Goal: Task Accomplishment & Management: Complete application form

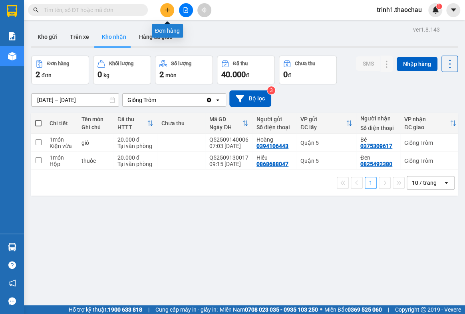
click at [168, 8] on icon "plus" at bounding box center [168, 10] width 6 height 6
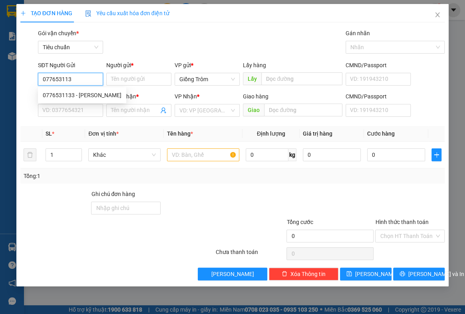
type input "0776531133"
click at [74, 94] on div "0776531133 - [PERSON_NAME]" at bounding box center [82, 95] width 79 height 9
type input "ngọc"
type input "0776531133"
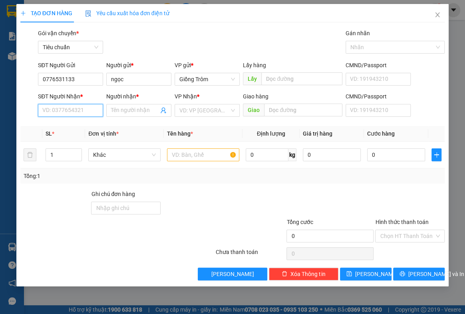
click at [74, 109] on input "SĐT Người Nhận *" at bounding box center [70, 110] width 65 height 13
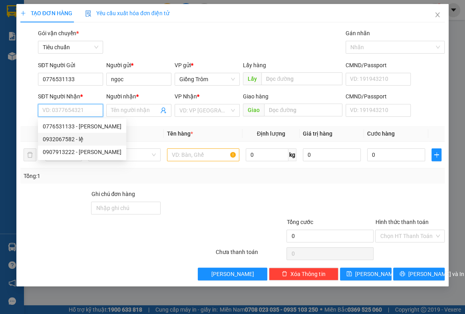
click at [80, 139] on div "0932067582 - lệ" at bounding box center [82, 139] width 79 height 9
type input "0932067582"
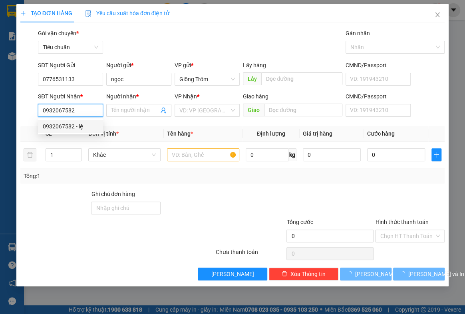
type input "lệ"
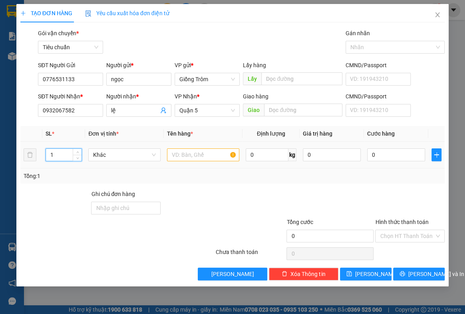
click at [63, 154] on input "1" at bounding box center [64, 155] width 36 height 12
click at [113, 153] on span "Khác" at bounding box center [124, 155] width 63 height 12
type input "4"
type input "c"
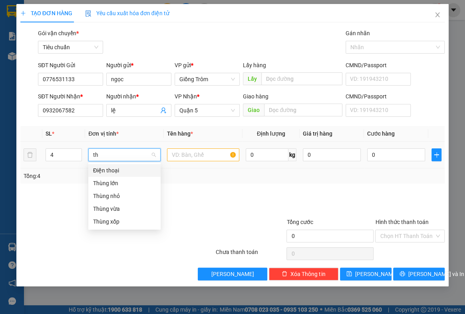
type input "thu"
click at [113, 193] on div "Thùng vừa" at bounding box center [124, 195] width 63 height 9
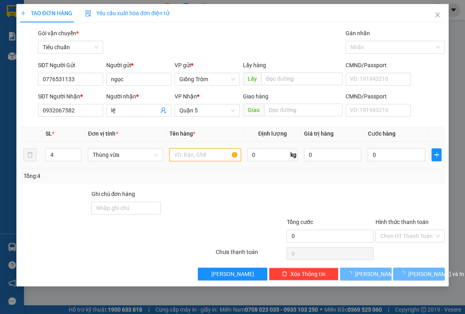
click at [195, 156] on input "text" at bounding box center [205, 154] width 72 height 13
type input "r"
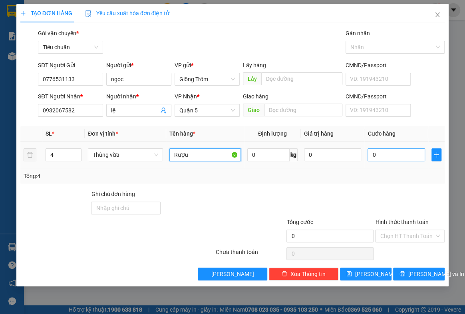
type input "Rượu"
click at [385, 152] on input "0" at bounding box center [397, 154] width 58 height 13
type input "1"
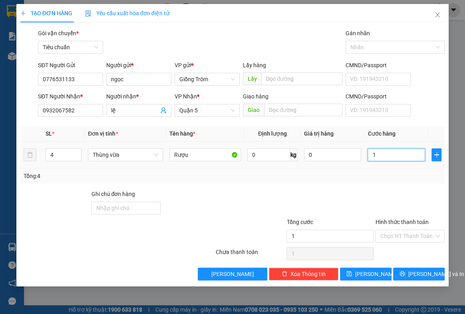
type input "11"
type input "110"
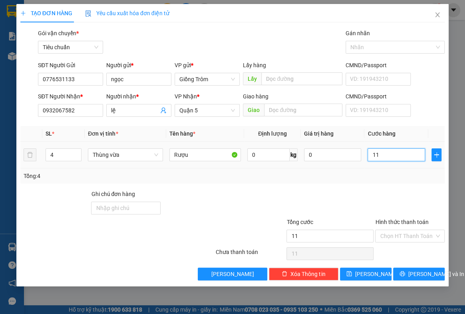
type input "110"
type input "110.000"
click at [410, 274] on button "[PERSON_NAME] và In" at bounding box center [419, 273] width 52 height 13
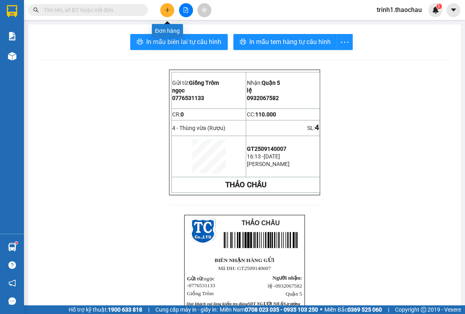
click at [169, 10] on icon "plus" at bounding box center [167, 10] width 4 height 0
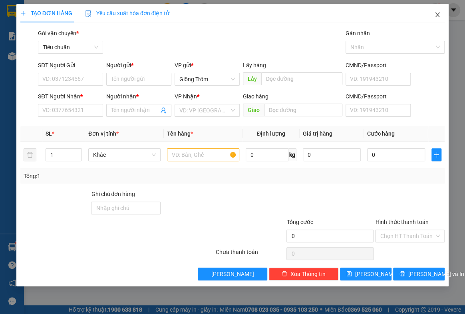
click at [436, 14] on icon "close" at bounding box center [437, 15] width 6 height 6
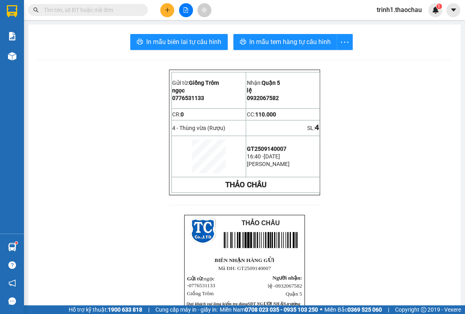
click at [109, 6] on input "text" at bounding box center [91, 10] width 94 height 9
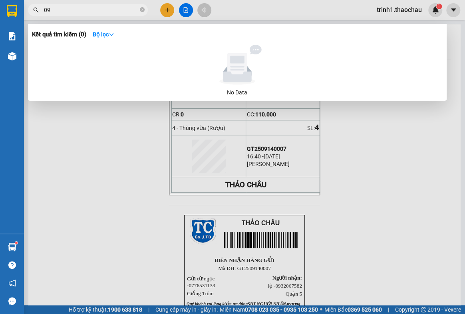
type input "0"
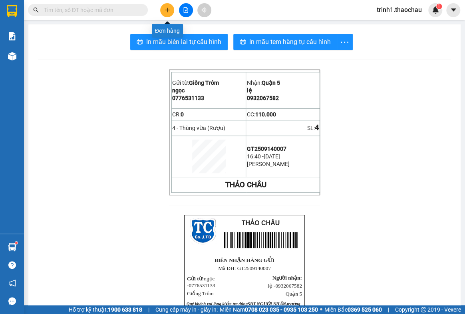
click at [171, 7] on button at bounding box center [167, 10] width 14 height 14
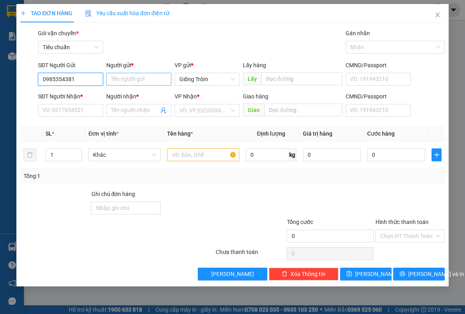
type input "0985354381"
click at [125, 82] on input "Người gửi *" at bounding box center [138, 79] width 65 height 13
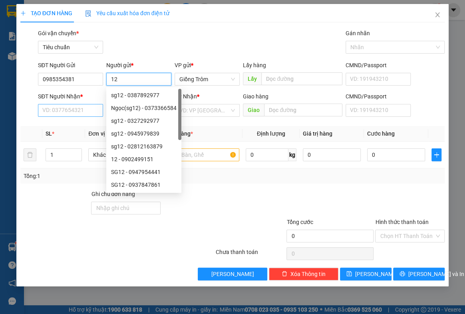
type input "12"
click at [59, 108] on input "SĐT Người Nhận *" at bounding box center [70, 110] width 65 height 13
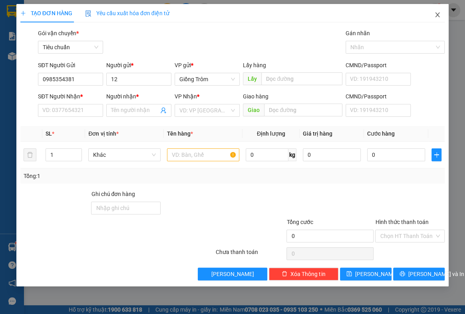
click at [438, 14] on icon "close" at bounding box center [438, 14] width 4 height 5
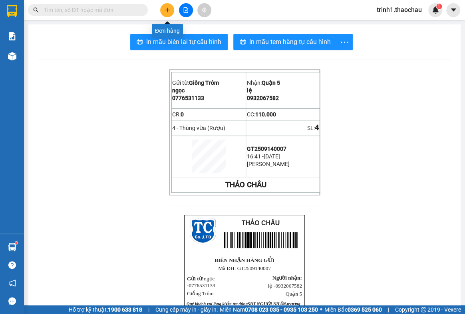
click at [167, 8] on icon "plus" at bounding box center [167, 10] width 0 height 4
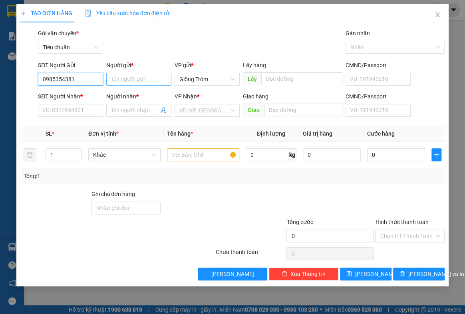
type input "0985354381"
click at [145, 79] on input "Người gửi *" at bounding box center [138, 79] width 65 height 13
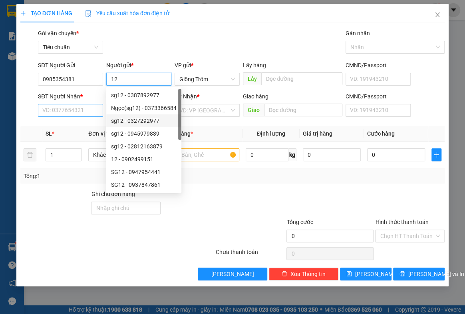
type input "12"
click at [87, 114] on input "SĐT Người Nhận *" at bounding box center [70, 110] width 65 height 13
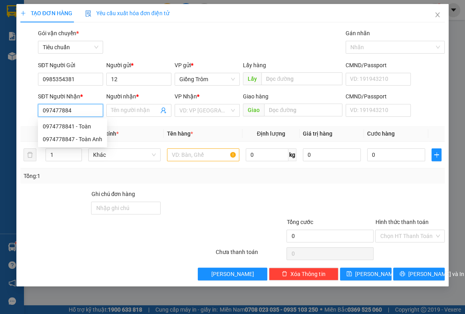
type input "0974778841"
click at [78, 125] on div "0974778841 - Toàn" at bounding box center [71, 126] width 56 height 9
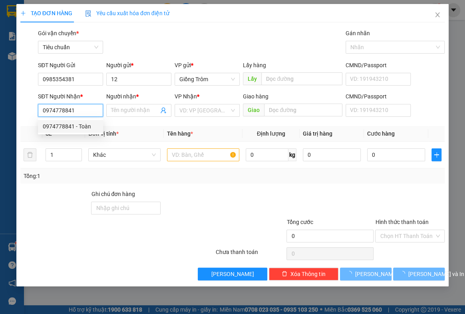
type input "Toàn"
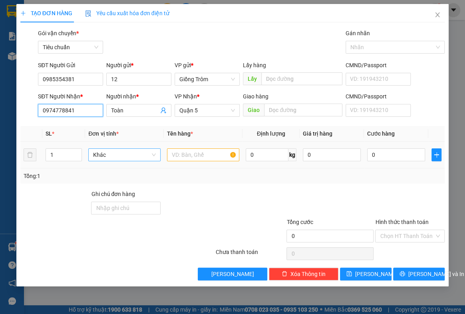
click at [108, 155] on span "Khác" at bounding box center [124, 155] width 63 height 12
type input "0974778841"
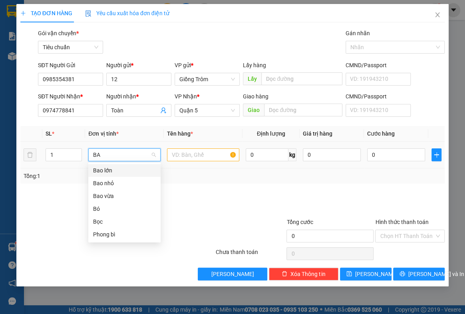
type input "BAO"
click at [109, 194] on div "Bao vừa" at bounding box center [124, 195] width 63 height 9
click at [182, 158] on input "text" at bounding box center [203, 154] width 72 height 13
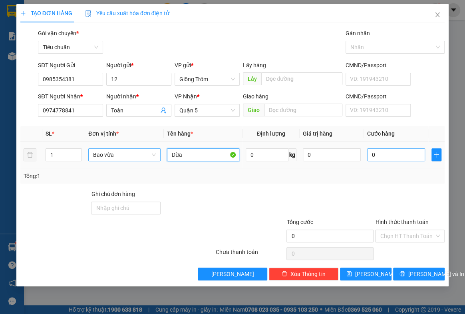
type input "Dừa"
click at [385, 156] on input "0" at bounding box center [396, 154] width 58 height 13
type input "4"
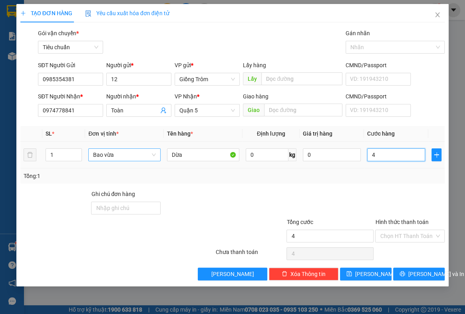
type input "40"
type input "40.000"
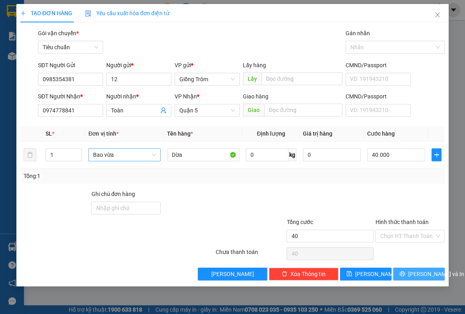
type input "40.000"
click at [421, 273] on span "[PERSON_NAME] và In" at bounding box center [436, 273] width 56 height 9
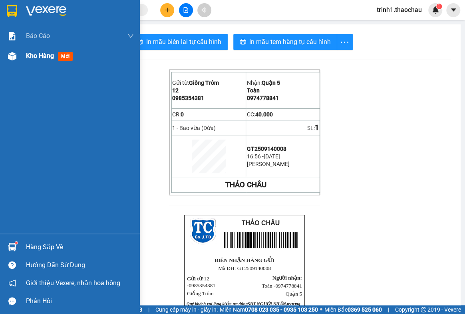
click at [48, 54] on span "Kho hàng" at bounding box center [40, 56] width 28 height 8
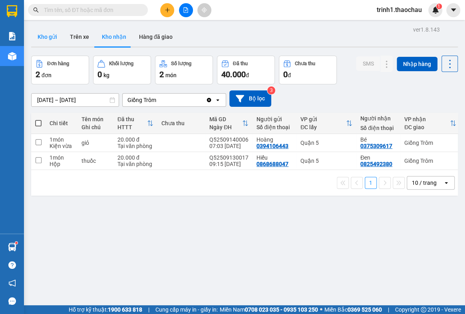
click at [53, 39] on button "Kho gửi" at bounding box center [47, 36] width 32 height 19
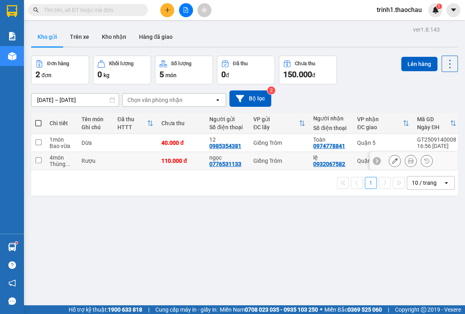
click at [37, 160] on input "checkbox" at bounding box center [39, 160] width 6 height 6
checkbox input "true"
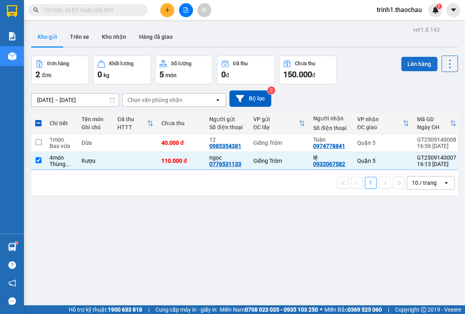
click at [405, 63] on button "Lên hàng" at bounding box center [419, 64] width 36 height 14
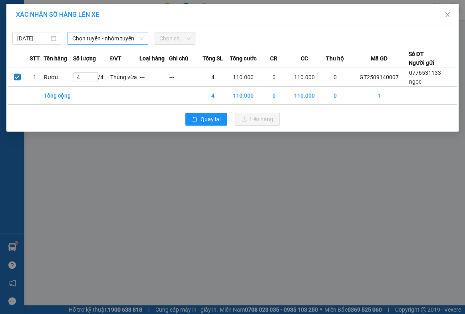
click at [107, 36] on span "Chọn tuyến - nhóm tuyến" at bounding box center [107, 38] width 71 height 12
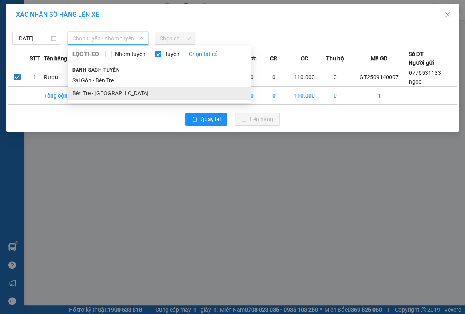
click at [91, 93] on li "Bến Tre - [GEOGRAPHIC_DATA]" at bounding box center [160, 93] width 184 height 13
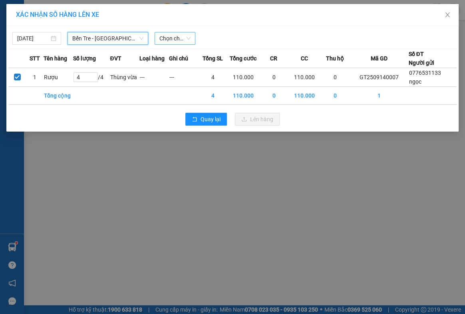
click at [175, 36] on span "Chọn chuyến" at bounding box center [175, 38] width 32 height 12
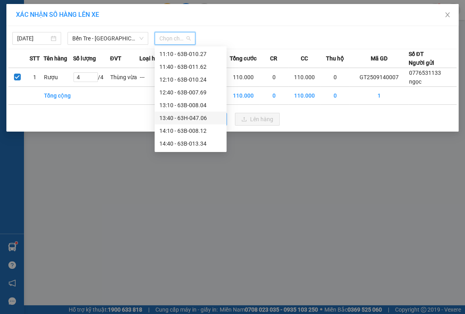
scroll to position [294, 0]
click at [191, 113] on div "17:10 - 63B-007.59" at bounding box center [191, 118] width 72 height 13
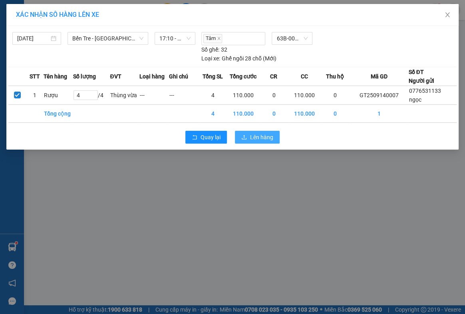
click at [255, 139] on span "Lên hàng" at bounding box center [261, 137] width 23 height 9
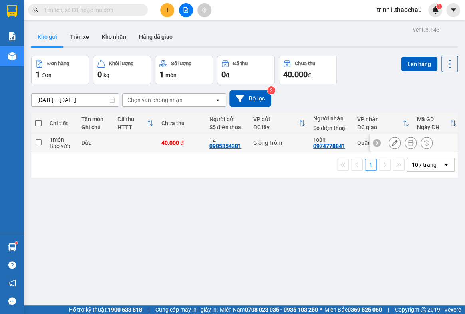
click at [38, 142] on input "checkbox" at bounding box center [39, 142] width 6 height 6
checkbox input "true"
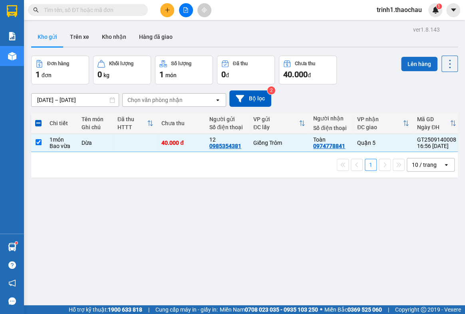
click at [403, 60] on button "Lên hàng" at bounding box center [419, 64] width 36 height 14
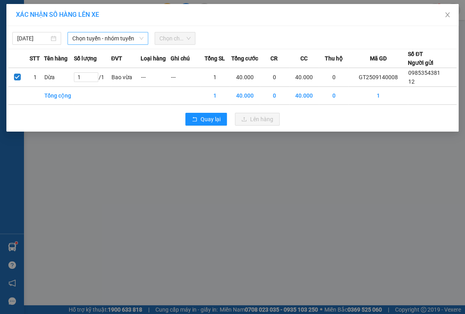
click at [93, 39] on span "Chọn tuyến - nhóm tuyến" at bounding box center [107, 38] width 71 height 12
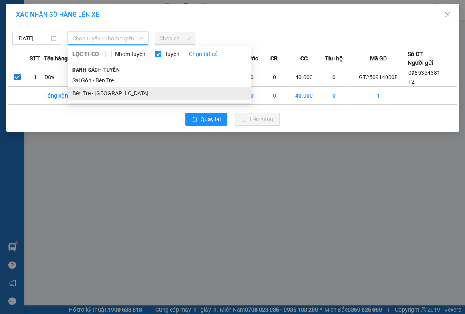
click at [103, 91] on li "Bến Tre - [GEOGRAPHIC_DATA]" at bounding box center [160, 93] width 184 height 13
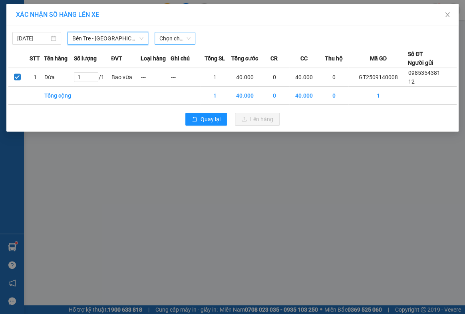
click at [173, 39] on span "Chọn chuyến" at bounding box center [175, 38] width 32 height 12
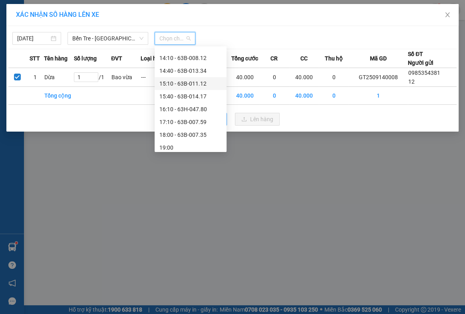
scroll to position [294, 0]
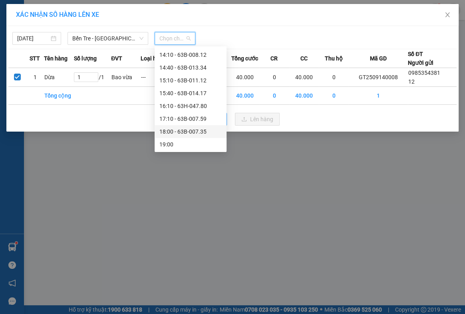
click at [183, 132] on div "18:00 - 63B-007.35" at bounding box center [190, 131] width 62 height 9
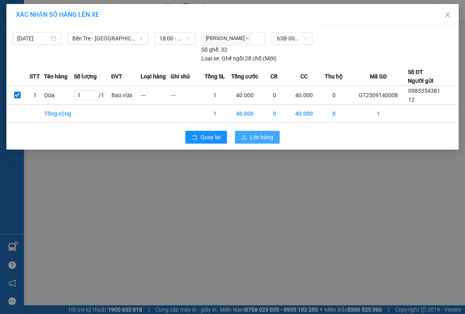
click at [261, 135] on span "Lên hàng" at bounding box center [261, 137] width 23 height 9
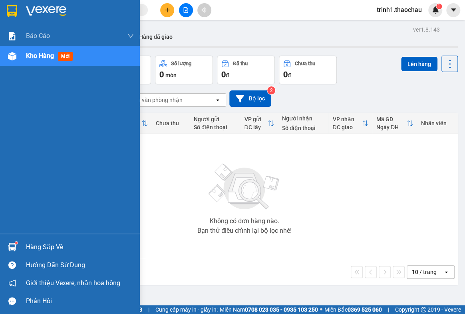
click at [24, 247] on div "Hàng sắp về" at bounding box center [70, 247] width 140 height 18
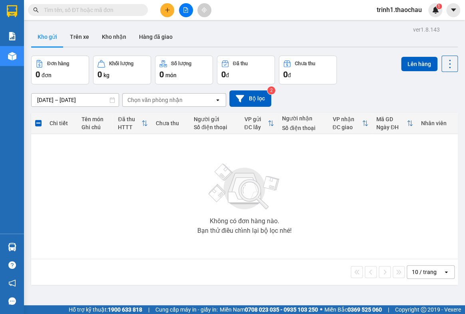
click at [390, 239] on section "Kết quả tìm kiếm ( 0 ) Bộ lọc No Data trinh1.thaochau 1 Báo cáo Báo cáo dòng ti…" at bounding box center [232, 157] width 465 height 314
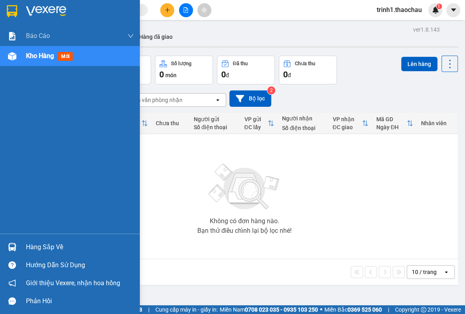
click at [48, 246] on div "Hàng sắp về" at bounding box center [80, 247] width 108 height 12
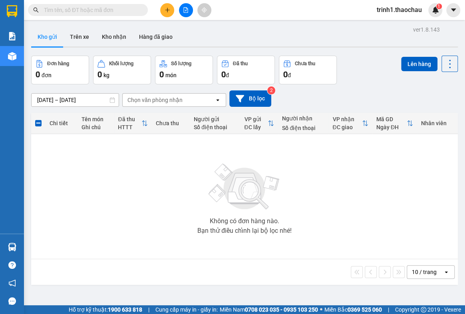
click at [401, 221] on section "Kết quả tìm kiếm ( 0 ) Bộ lọc No Data trinh1.thaochau 1 Báo cáo Báo cáo dòng ti…" at bounding box center [232, 157] width 465 height 314
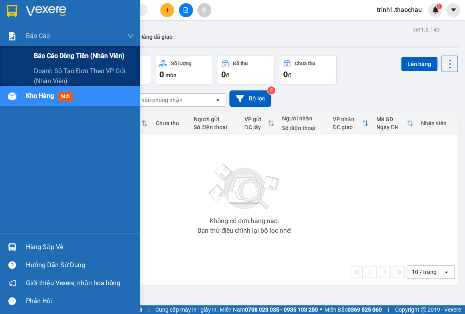
click at [47, 57] on span "Báo cáo dòng tiền (nhân viên)" at bounding box center [79, 56] width 91 height 10
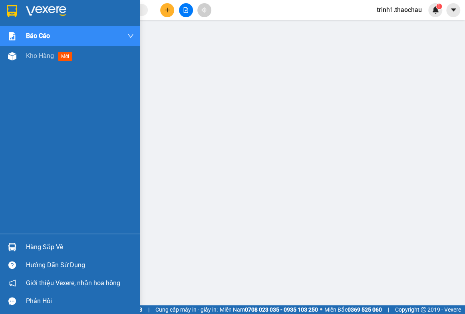
click at [42, 248] on div "Hàng sắp về" at bounding box center [80, 247] width 108 height 12
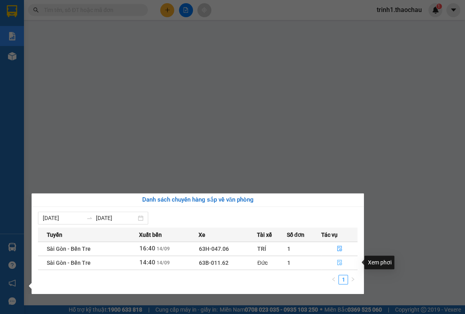
click at [342, 265] on button "button" at bounding box center [340, 262] width 36 height 13
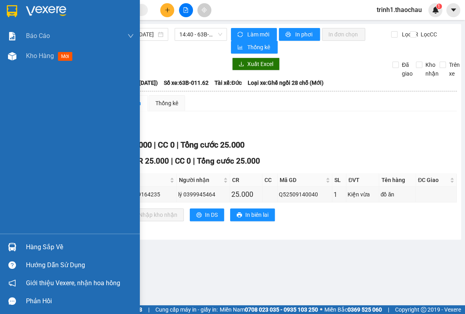
click at [41, 247] on div "Hàng sắp về" at bounding box center [80, 247] width 108 height 12
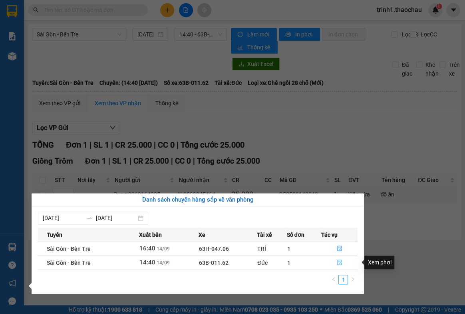
click at [338, 262] on icon "file-done" at bounding box center [340, 262] width 6 height 6
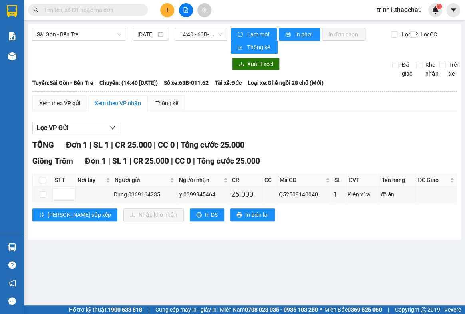
click at [348, 255] on main "[GEOGRAPHIC_DATA] - Bến Tre [DATE] 14:40 - 63B-011.62 Làm mới In phơi In đơn ch…" at bounding box center [232, 152] width 465 height 305
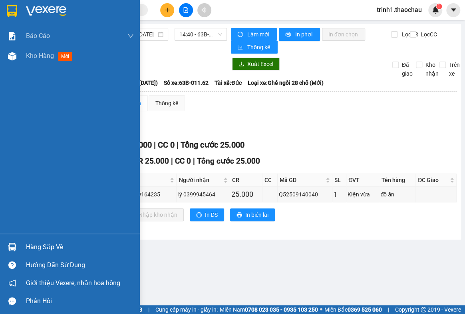
click at [42, 247] on div "Hàng sắp về" at bounding box center [80, 247] width 108 height 12
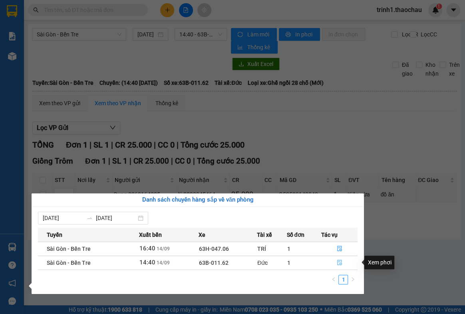
click at [340, 263] on icon "file-done" at bounding box center [340, 262] width 6 height 6
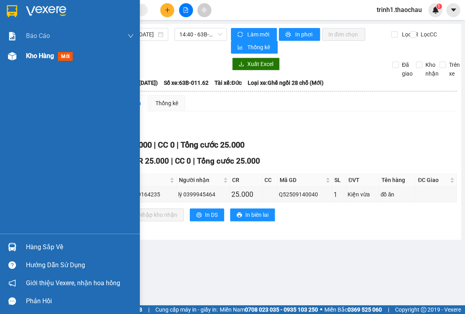
click at [37, 56] on span "Kho hàng" at bounding box center [40, 56] width 28 height 8
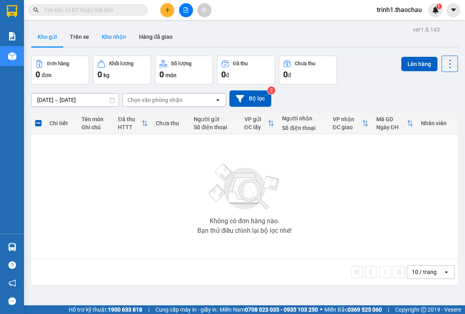
click at [103, 36] on button "Kho nhận" at bounding box center [113, 36] width 37 height 19
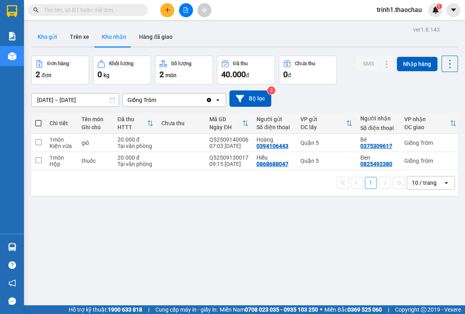
click at [48, 37] on button "Kho gửi" at bounding box center [47, 36] width 32 height 19
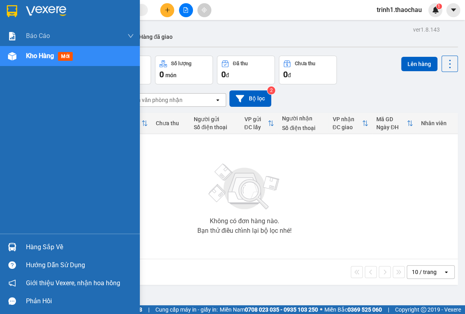
click at [52, 241] on div "Hàng sắp về" at bounding box center [80, 247] width 108 height 12
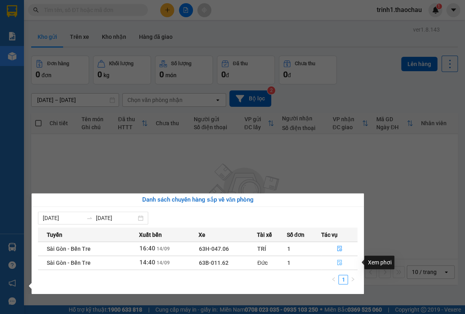
click at [339, 266] on button "button" at bounding box center [340, 262] width 36 height 13
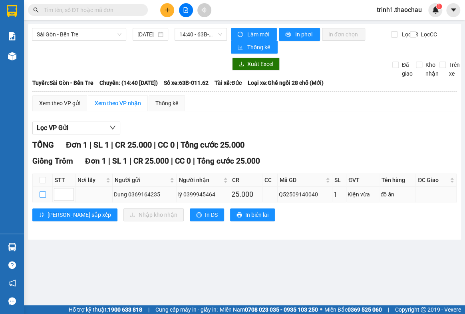
click at [40, 195] on input "checkbox" at bounding box center [43, 194] width 6 height 6
checkbox input "true"
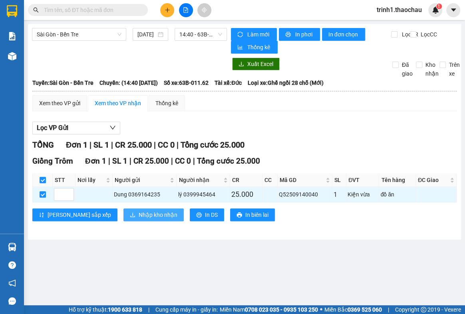
click at [139, 216] on span "Nhập kho nhận" at bounding box center [158, 214] width 39 height 9
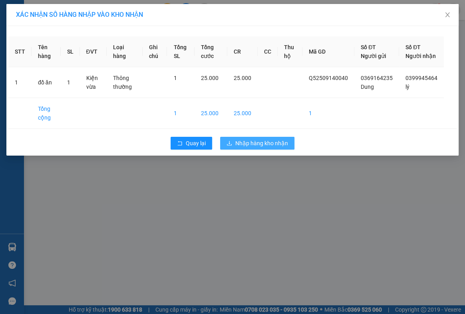
click at [253, 147] on span "Nhập hàng kho nhận" at bounding box center [261, 143] width 53 height 9
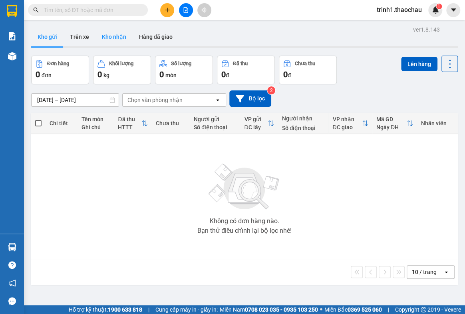
click at [110, 36] on button "Kho nhận" at bounding box center [113, 36] width 37 height 19
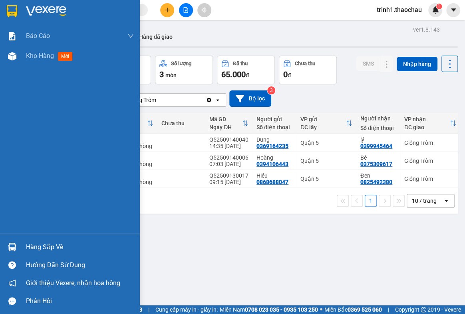
click at [36, 245] on div "Hàng sắp về" at bounding box center [80, 247] width 108 height 12
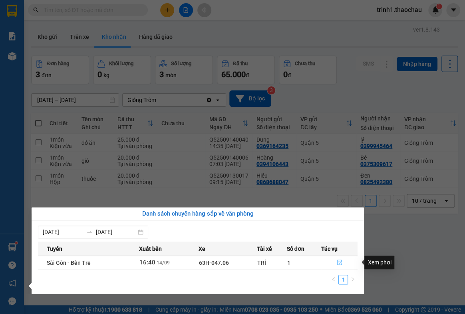
click at [341, 263] on icon "file-done" at bounding box center [339, 262] width 5 height 6
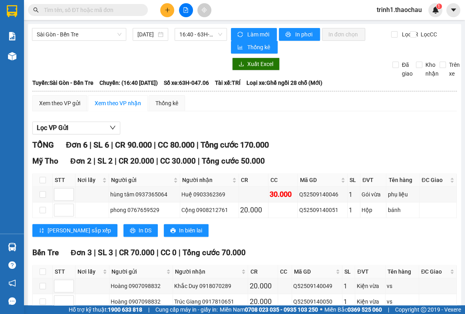
scroll to position [136, 0]
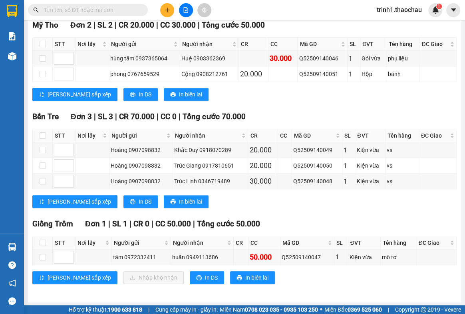
click at [340, 272] on div "[PERSON_NAME] sắp xếp Nhập kho nhận In DS In biên lai" at bounding box center [244, 277] width 424 height 13
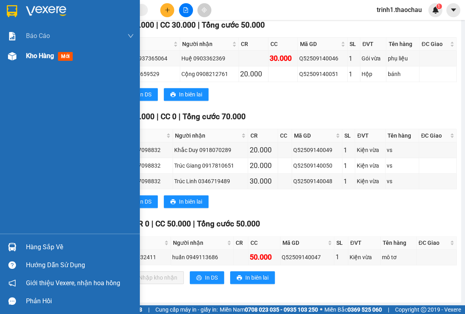
click at [36, 56] on span "Kho hàng" at bounding box center [40, 56] width 28 height 8
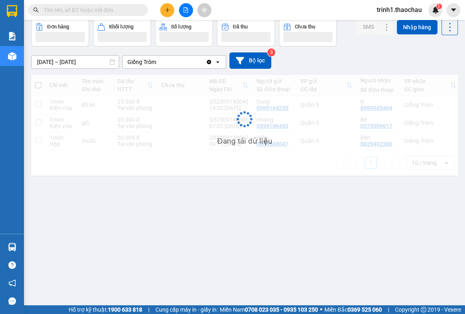
scroll to position [36, 0]
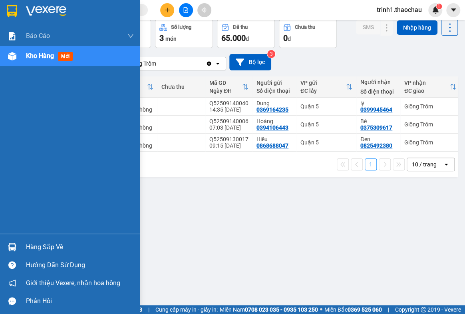
click at [36, 249] on div "Hàng sắp về" at bounding box center [80, 247] width 108 height 12
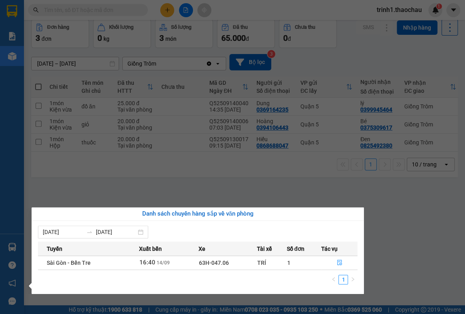
click at [395, 224] on section "Kết quả tìm kiếm ( 0 ) Bộ lọc No Data trinh1.thaochau 1 Báo cáo Báo cáo dòng ti…" at bounding box center [232, 157] width 465 height 314
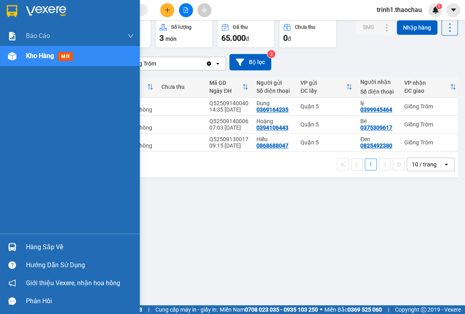
click at [37, 245] on div "Hàng sắp về" at bounding box center [80, 247] width 108 height 12
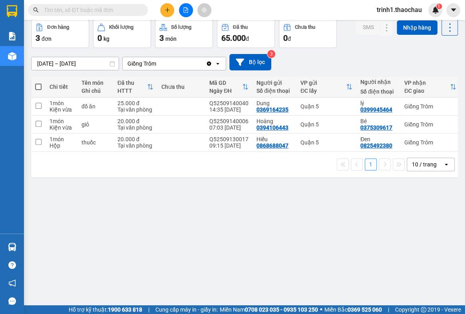
click at [392, 263] on section "Kết quả tìm kiếm ( 0 ) Bộ lọc No Data trinh1.thaochau 1 Báo cáo Báo cáo dòng ti…" at bounding box center [232, 157] width 465 height 314
click at [384, 123] on icon at bounding box center [387, 124] width 6 height 6
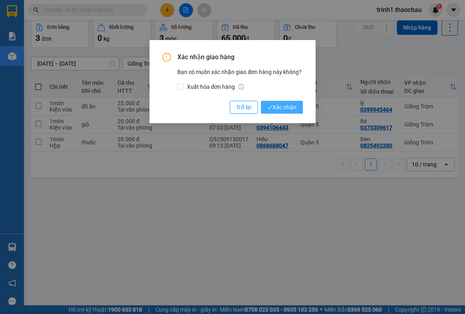
click at [289, 104] on span "Xác nhận" at bounding box center [281, 107] width 29 height 9
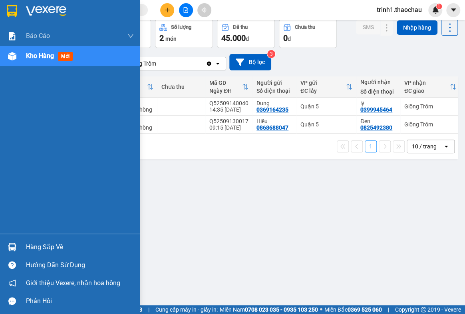
drag, startPoint x: 36, startPoint y: 245, endPoint x: 88, endPoint y: 243, distance: 52.0
click at [37, 245] on div "Hàng sắp về" at bounding box center [80, 247] width 108 height 12
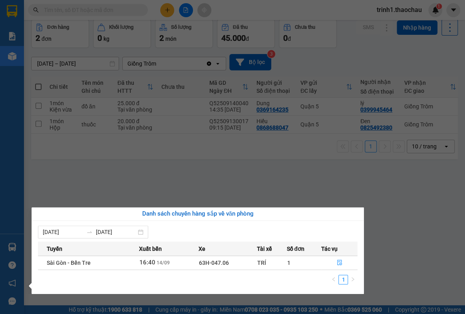
click at [418, 245] on section "Kết quả tìm kiếm ( 0 ) Bộ lọc No Data trinh1.thaochau 1 Báo cáo Báo cáo dòng ti…" at bounding box center [232, 157] width 465 height 314
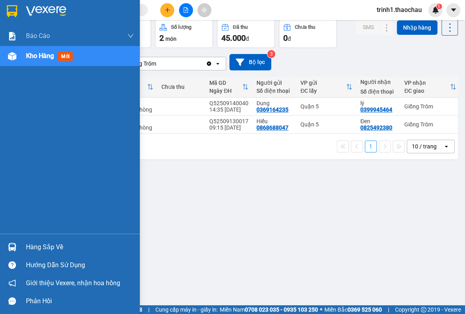
click at [48, 245] on div "Hàng sắp về" at bounding box center [80, 247] width 108 height 12
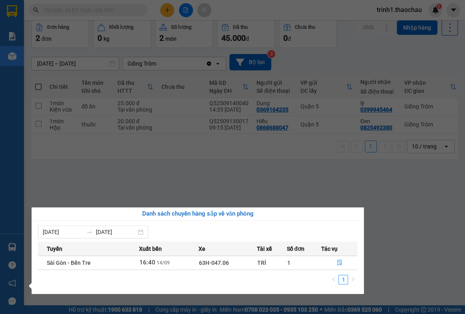
drag, startPoint x: 403, startPoint y: 248, endPoint x: 357, endPoint y: 152, distance: 106.5
click at [403, 247] on section "Kết quả tìm kiếm ( 0 ) Bộ lọc No Data trinh1.thaochau 1 Báo cáo Báo cáo dòng ti…" at bounding box center [232, 157] width 465 height 314
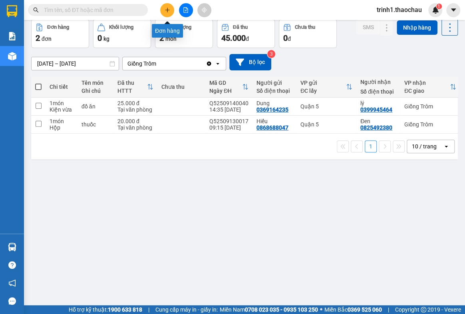
click at [168, 9] on icon "plus" at bounding box center [168, 10] width 6 height 6
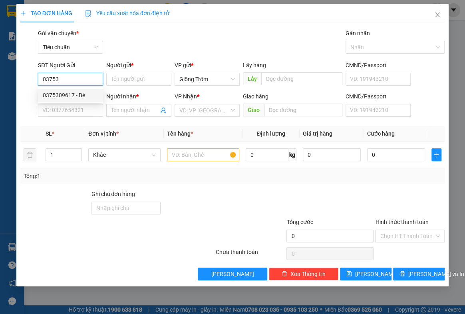
click at [74, 94] on div "0375309617 - Bé" at bounding box center [71, 95] width 56 height 9
type input "0375309617"
type input "Bé"
type input "0375309617"
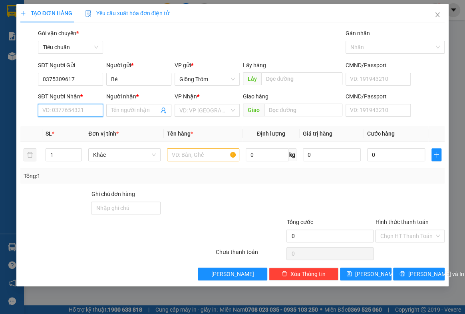
click at [66, 109] on input "SĐT Người Nhận *" at bounding box center [70, 110] width 65 height 13
click at [76, 137] on div "0394106443 - Hoàng" at bounding box center [71, 139] width 56 height 9
type input "0394106443"
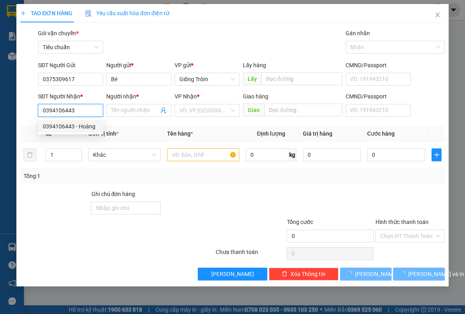
type input "Hoàng"
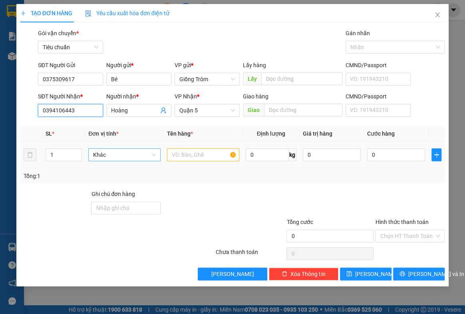
click at [126, 154] on span "Khác" at bounding box center [124, 155] width 63 height 12
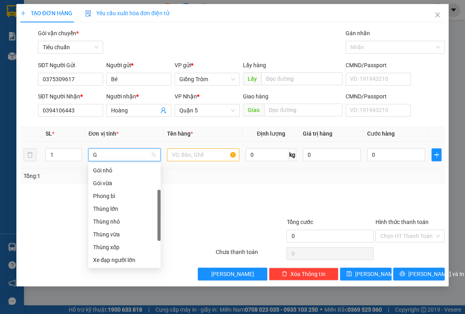
scroll to position [12, 0]
type input "GI"
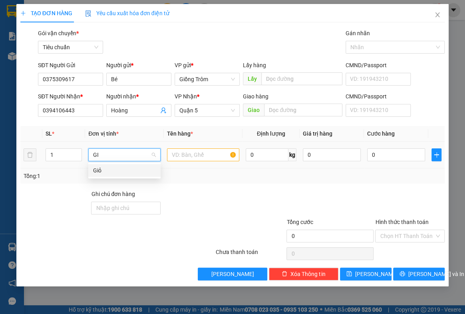
click at [122, 166] on div "Giỏ" at bounding box center [124, 170] width 63 height 9
click at [172, 155] on input "text" at bounding box center [203, 154] width 72 height 13
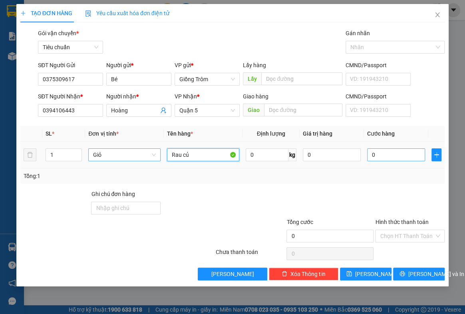
type input "Rau củ"
click at [390, 156] on input "0" at bounding box center [396, 154] width 58 height 13
type input "5"
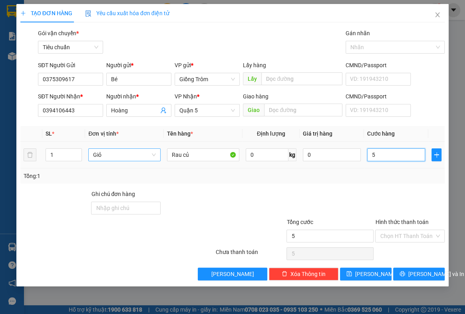
type input "50"
type input "50.000"
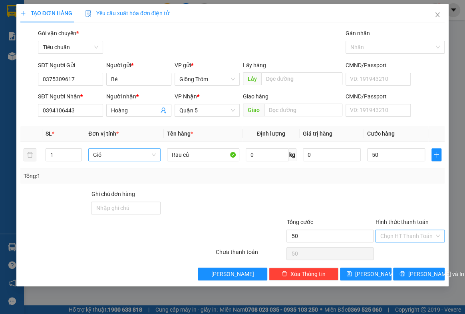
type input "50.000"
click at [412, 271] on button "[PERSON_NAME] và In" at bounding box center [419, 273] width 52 height 13
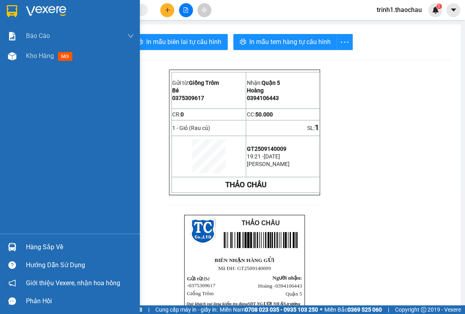
click at [47, 245] on div "Hàng sắp về" at bounding box center [80, 247] width 108 height 12
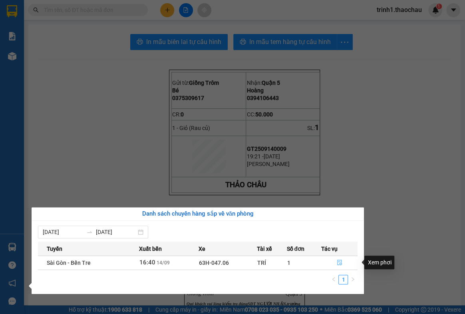
click at [336, 263] on button "button" at bounding box center [340, 262] width 36 height 13
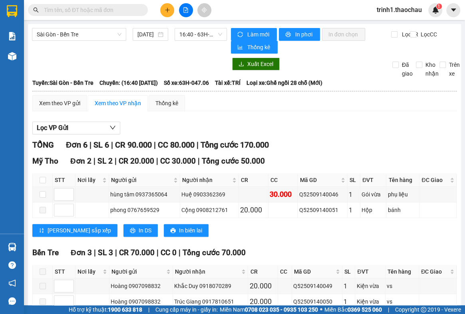
scroll to position [136, 0]
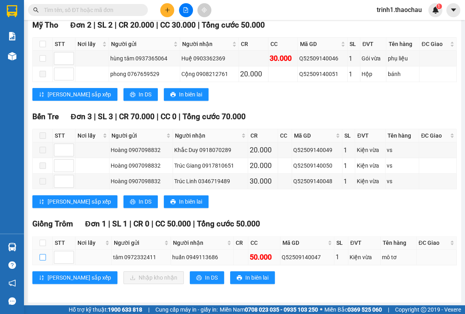
click at [44, 258] on input "checkbox" at bounding box center [43, 257] width 6 height 6
checkbox input "true"
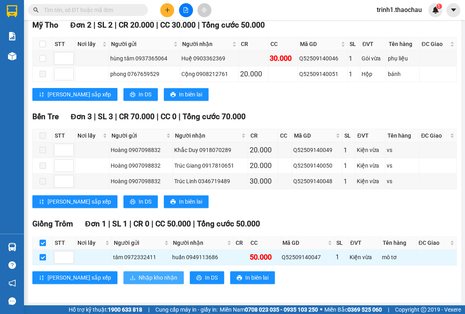
click at [139, 276] on span "Nhập kho nhận" at bounding box center [158, 277] width 39 height 9
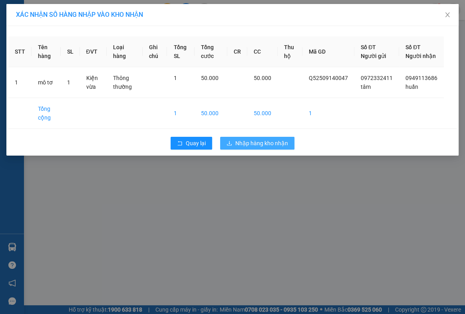
click at [259, 147] on span "Nhập hàng kho nhận" at bounding box center [261, 143] width 53 height 9
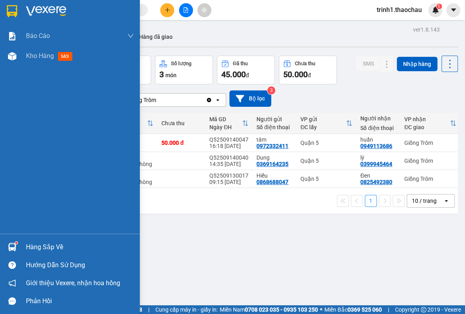
click at [38, 248] on div "Hàng sắp về" at bounding box center [80, 247] width 108 height 12
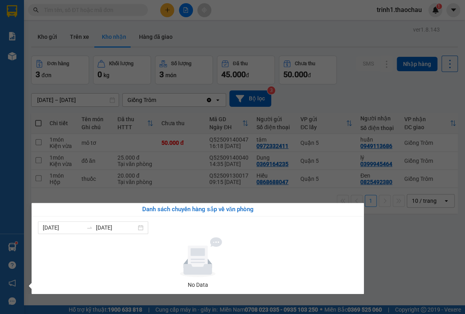
click at [392, 259] on section "Kết quả tìm kiếm ( 0 ) Bộ lọc No Data trinh1.thaochau 1 Báo cáo Báo cáo dòng ti…" at bounding box center [232, 157] width 465 height 314
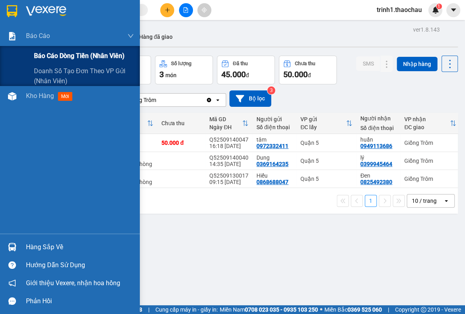
click at [54, 55] on span "Báo cáo dòng tiền (nhân viên)" at bounding box center [79, 56] width 91 height 10
